Goal: Navigation & Orientation: Find specific page/section

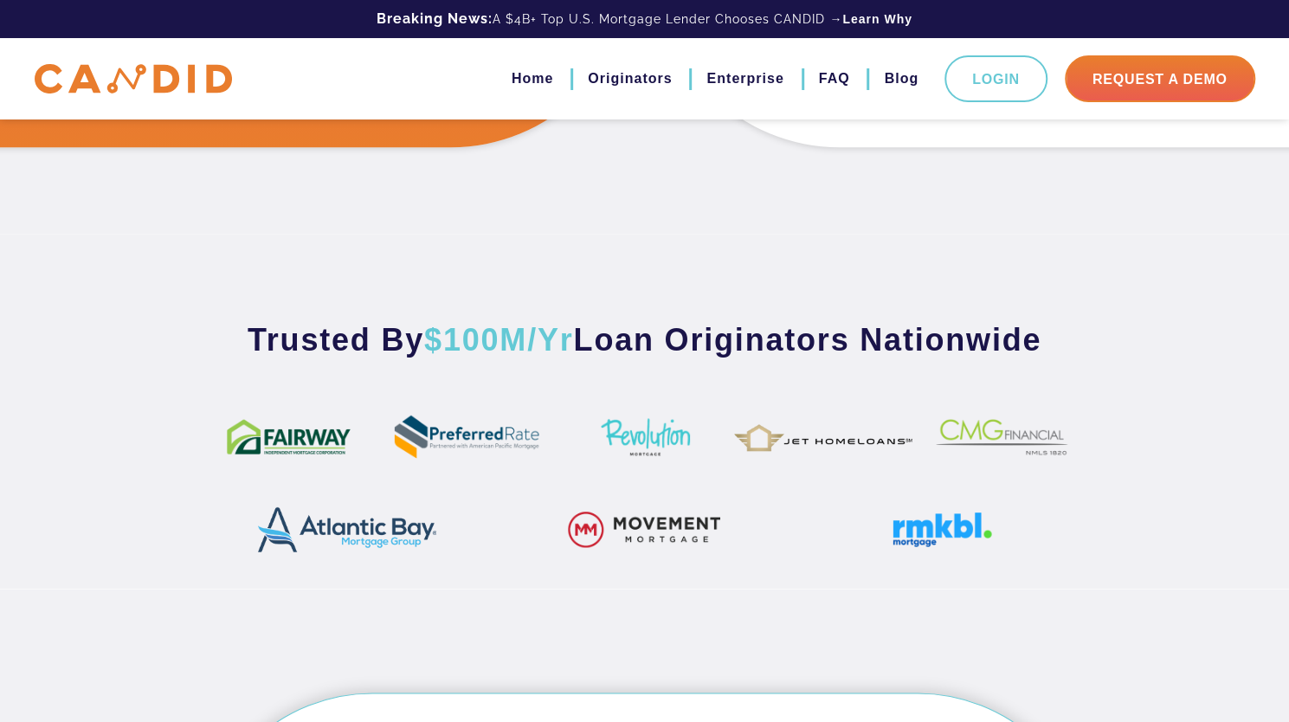
scroll to position [866, 0]
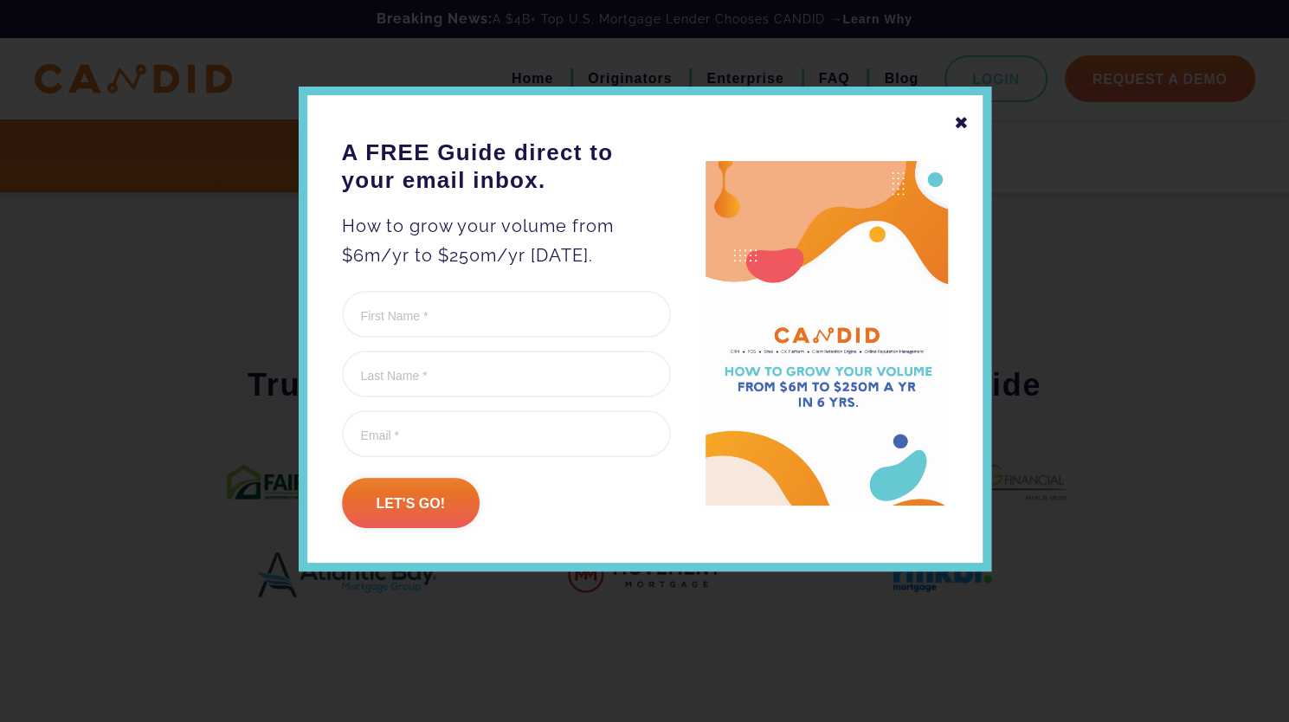
click at [961, 126] on div "✖" at bounding box center [962, 122] width 16 height 29
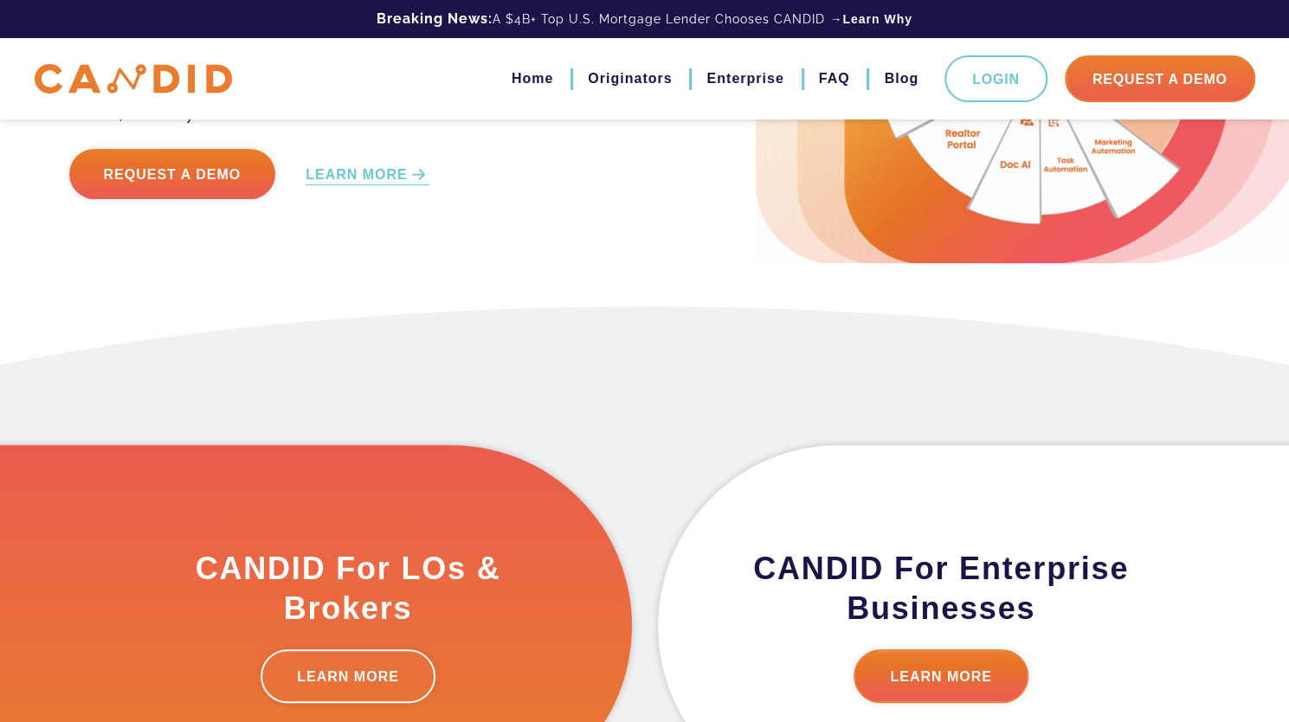
scroll to position [0, 0]
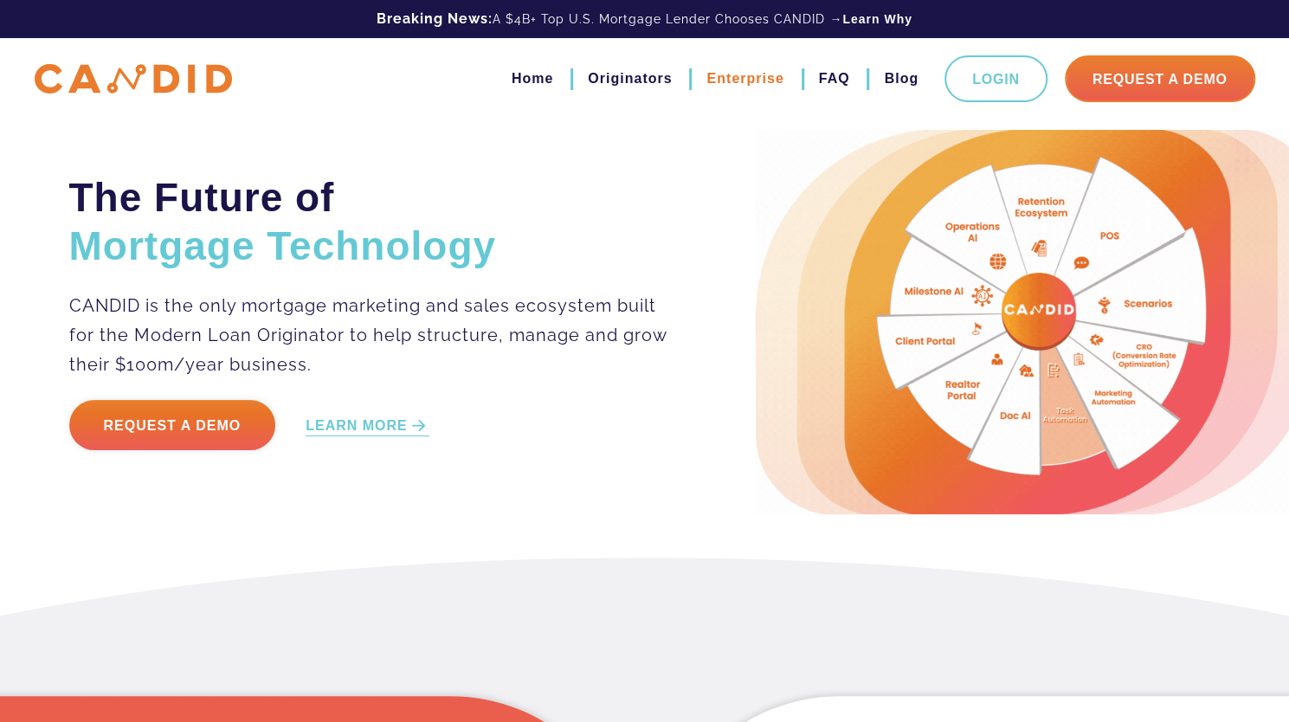
click at [715, 86] on link "Enterprise" at bounding box center [745, 78] width 77 height 29
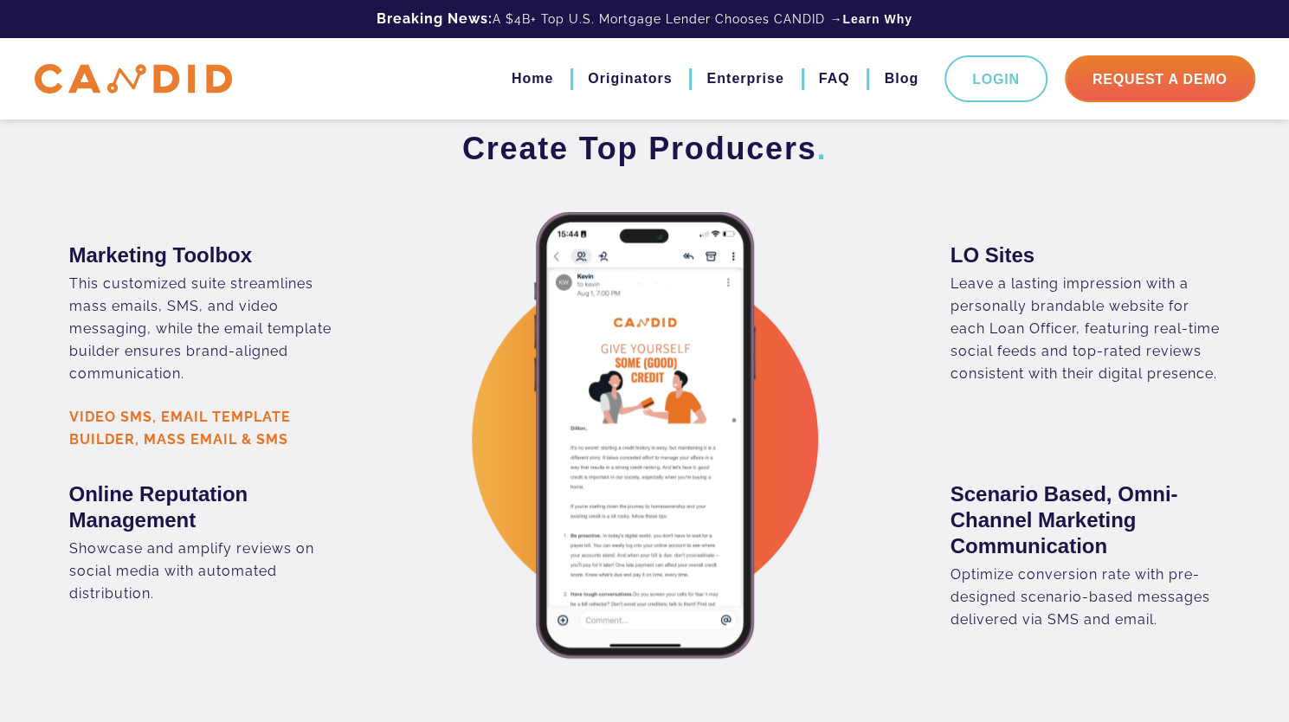
scroll to position [2165, 0]
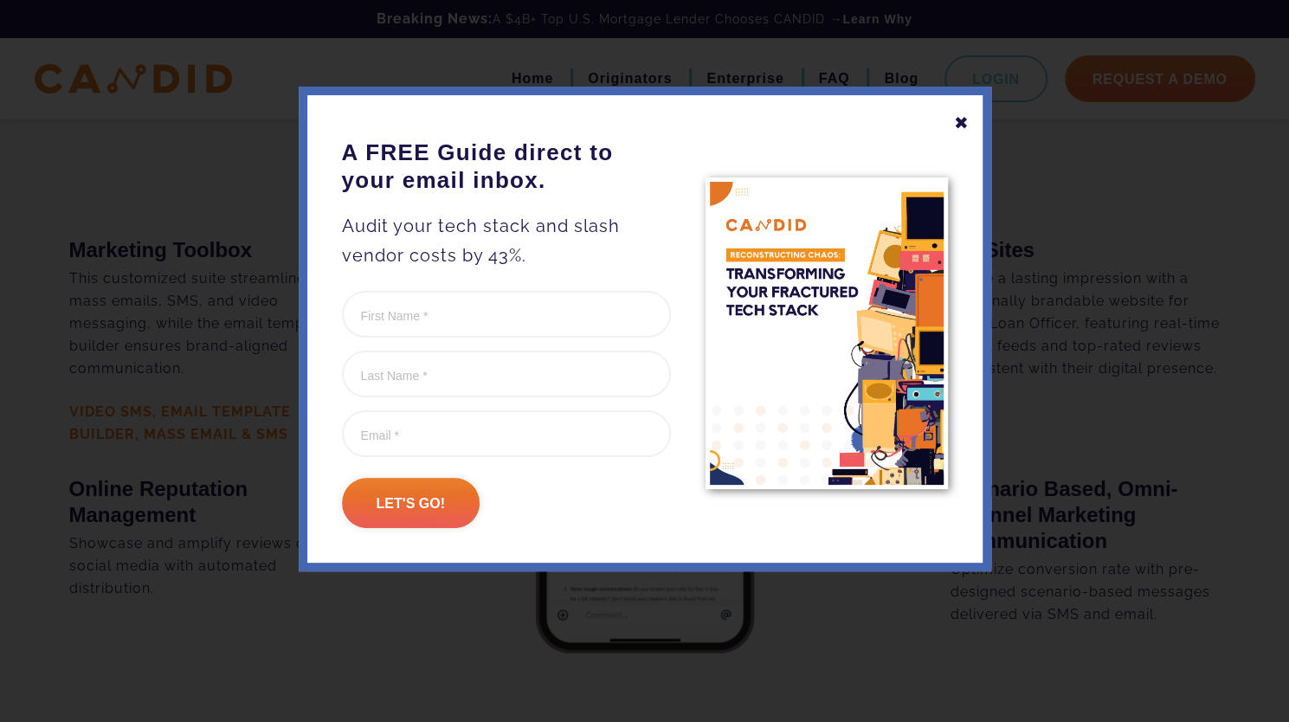
click at [956, 126] on div "✖" at bounding box center [962, 122] width 16 height 29
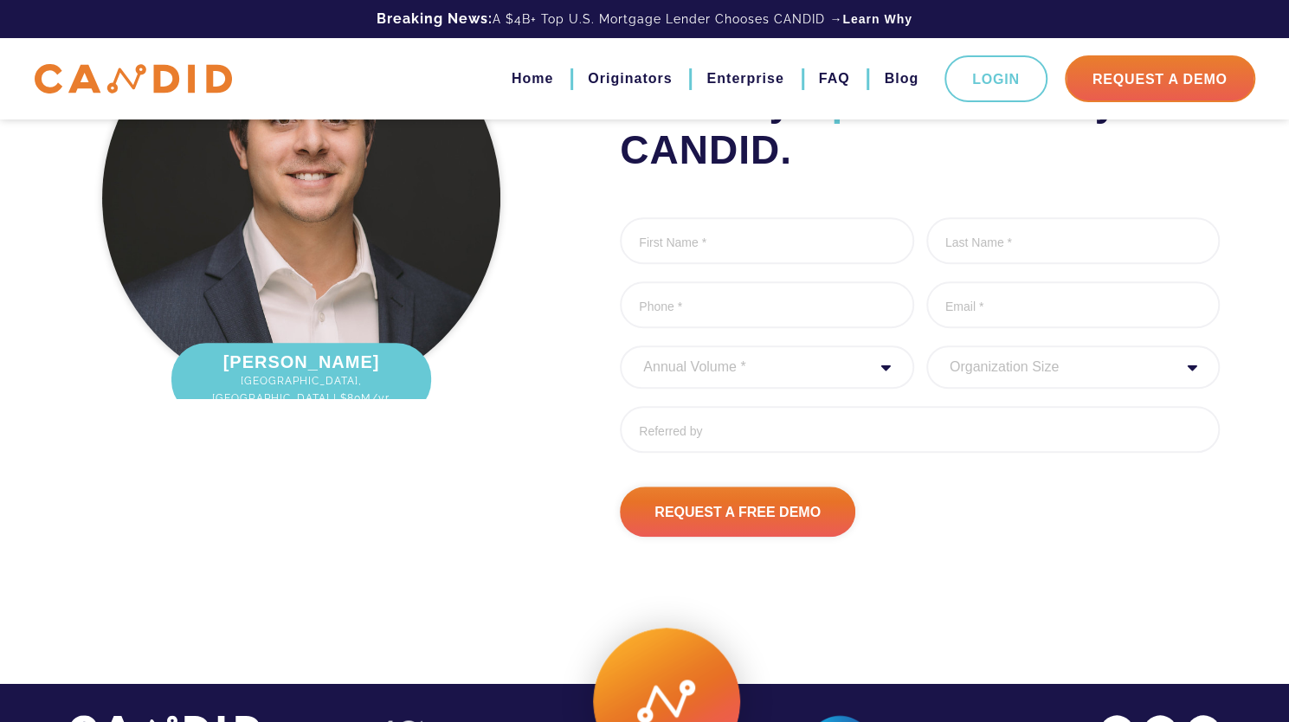
scroll to position [4562, 0]
